Goal: Task Accomplishment & Management: Complete application form

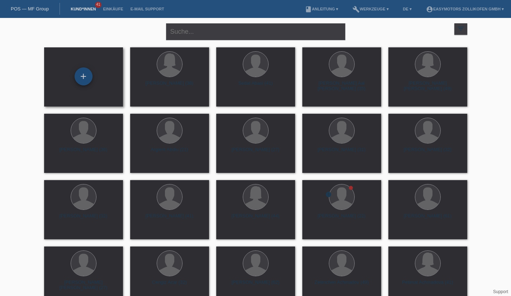
click at [81, 83] on div "+" at bounding box center [83, 76] width 17 height 12
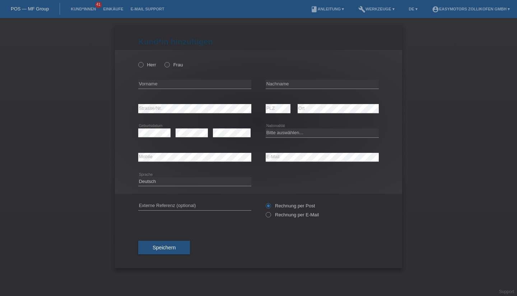
click at [137, 61] on icon at bounding box center [137, 61] width 0 height 0
click at [140, 67] on input "Herr" at bounding box center [140, 64] width 5 height 5
radio input "true"
click at [172, 66] on label "Frau" at bounding box center [173, 64] width 18 height 5
click at [169, 66] on input "Frau" at bounding box center [166, 64] width 5 height 5
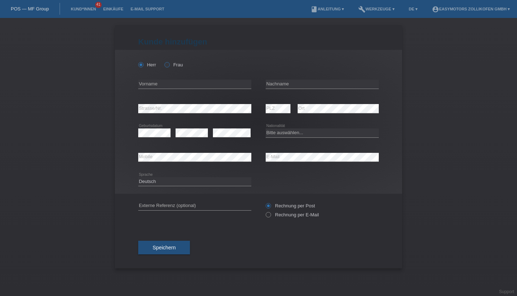
radio input "true"
click at [153, 89] on input "text" at bounding box center [194, 84] width 113 height 9
type input "[PERSON_NAME]"
type input "A"
type input "s"
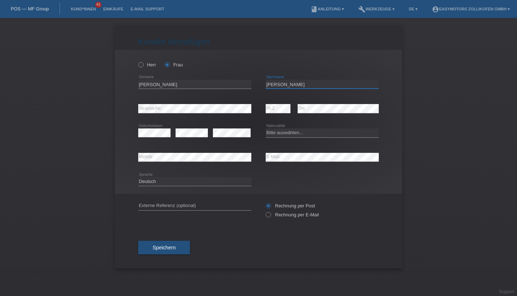
type input "[PERSON_NAME]"
click at [173, 84] on input "[PERSON_NAME]" at bounding box center [194, 84] width 113 height 9
type input "[PERSON_NAME]"
click at [294, 137] on select "Bitte auswählen... [GEOGRAPHIC_DATA] [GEOGRAPHIC_DATA] [GEOGRAPHIC_DATA] [GEOGR…" at bounding box center [322, 132] width 113 height 9
select select "CH"
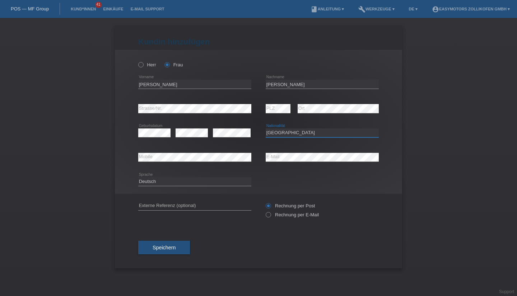
click at [266, 128] on select "Bitte auswählen... [GEOGRAPHIC_DATA] [GEOGRAPHIC_DATA] [GEOGRAPHIC_DATA] [GEOGR…" at bounding box center [322, 132] width 113 height 9
click at [162, 246] on span "Speichern" at bounding box center [164, 248] width 23 height 6
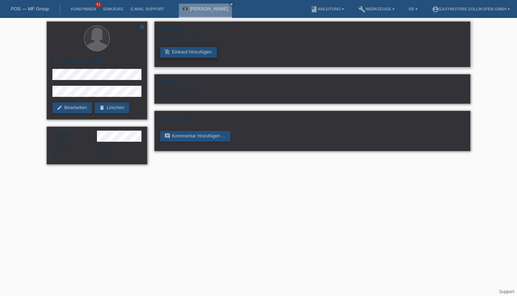
click at [189, 53] on link "add_shopping_cart Einkauf hinzufügen" at bounding box center [188, 52] width 57 height 11
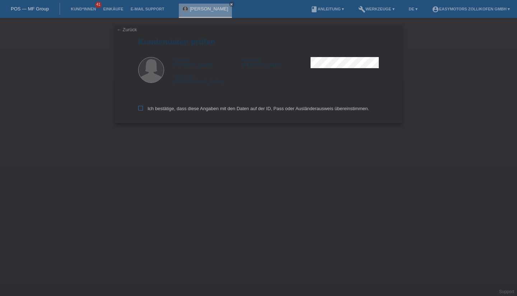
click at [140, 109] on icon at bounding box center [140, 108] width 5 height 5
click at [140, 109] on input "Ich bestätige, dass diese Angaben mit den Daten auf der ID, Pass oder Ausländer…" at bounding box center [140, 108] width 5 height 5
checkbox input "true"
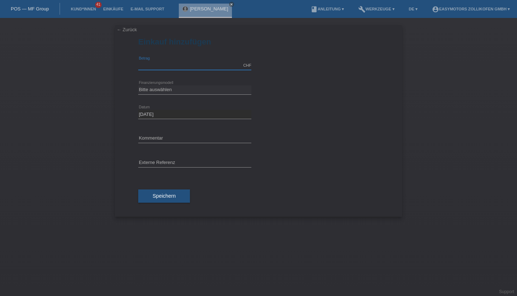
click at [166, 68] on input "text" at bounding box center [194, 65] width 113 height 9
type input "2"
type input "3990.00"
click at [162, 95] on div "Bitte auswählen Fixe Raten Kauf auf Rechnung mit Teilzahlungsoption error Finan…" at bounding box center [194, 90] width 113 height 24
click at [160, 90] on select "Bitte auswählen Fixe Raten Kauf auf Rechnung mit Teilzahlungsoption" at bounding box center [194, 89] width 113 height 9
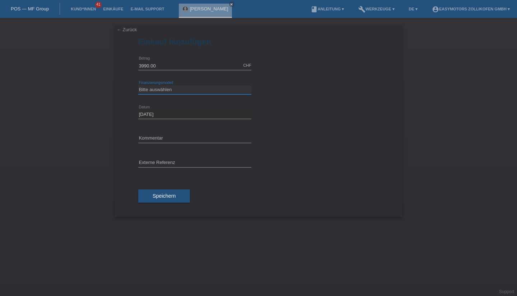
select select "67"
click at [138, 85] on select "Bitte auswählen Fixe Raten Kauf auf Rechnung mit Teilzahlungsoption" at bounding box center [194, 89] width 113 height 9
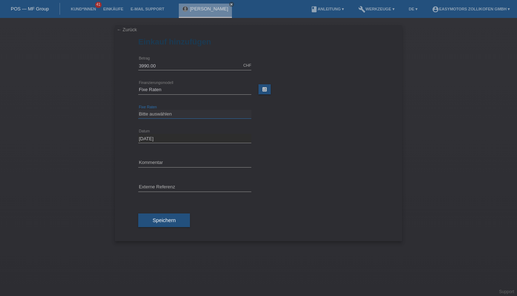
click at [153, 112] on select "Bitte auswählen 12 Raten 24 Raten 36 Raten 48 Raten" at bounding box center [194, 114] width 113 height 9
select select "136"
click at [138, 110] on select "Bitte auswählen 12 Raten 24 Raten 36 Raten 48 Raten" at bounding box center [194, 114] width 113 height 9
click at [159, 215] on button "Speichern" at bounding box center [164, 221] width 52 height 14
